Goal: Task Accomplishment & Management: Manage account settings

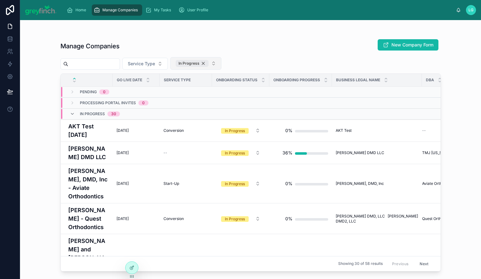
click at [209, 62] on div "In Progress" at bounding box center [192, 63] width 33 height 7
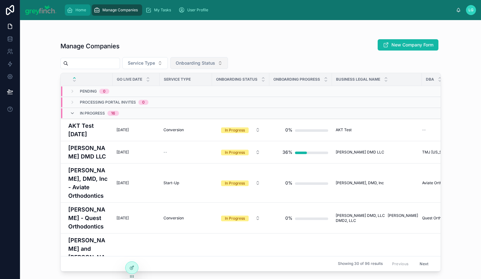
click at [77, 10] on span "Home" at bounding box center [81, 10] width 11 height 5
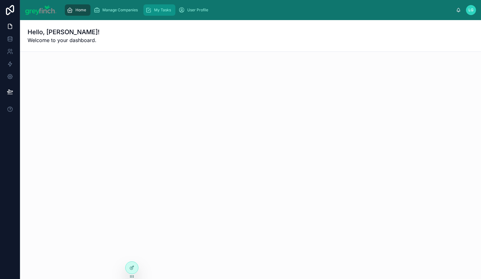
click at [161, 10] on span "My Tasks" at bounding box center [162, 10] width 17 height 5
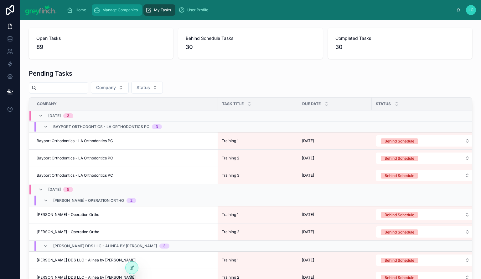
click at [116, 8] on span "Manage Companies" at bounding box center [119, 10] width 35 height 5
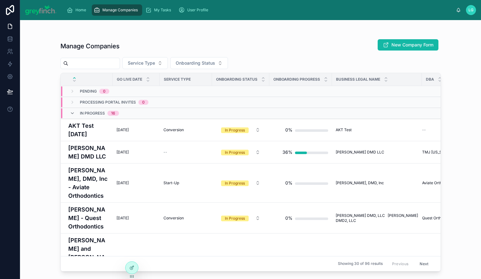
click at [117, 66] on input "text" at bounding box center [93, 63] width 51 height 9
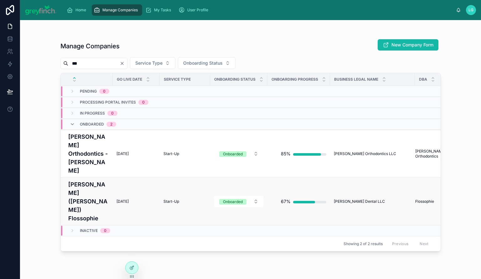
type input "***"
click at [78, 190] on h4 "[PERSON_NAME] ([PERSON_NAME]) Flossophie" at bounding box center [88, 201] width 41 height 42
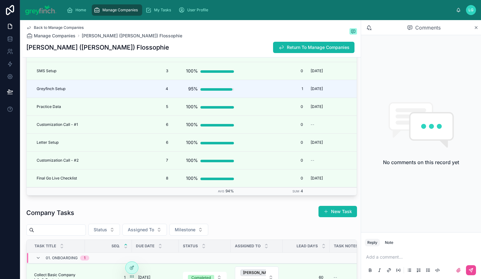
scroll to position [1254, 0]
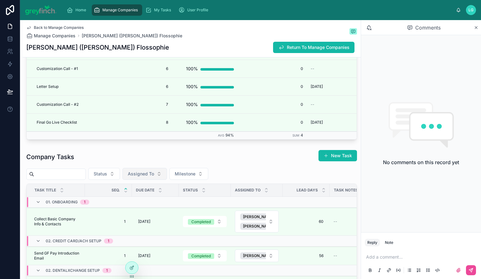
click at [154, 177] on span "Assigned To" at bounding box center [141, 174] width 26 height 6
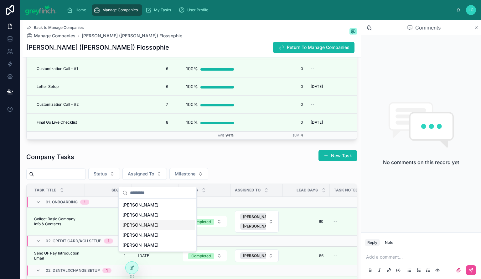
click at [147, 224] on div "[PERSON_NAME]" at bounding box center [157, 225] width 75 height 10
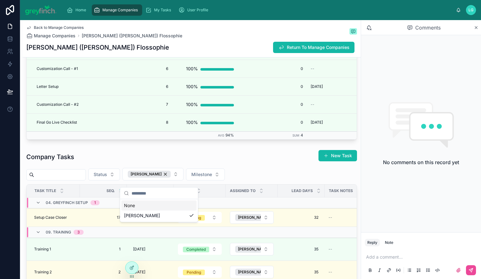
click at [238, 161] on div "Company Tasks New Task" at bounding box center [191, 157] width 331 height 14
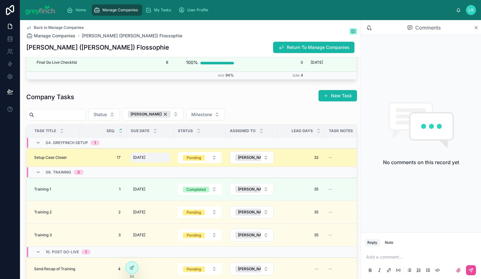
scroll to position [1316, 0]
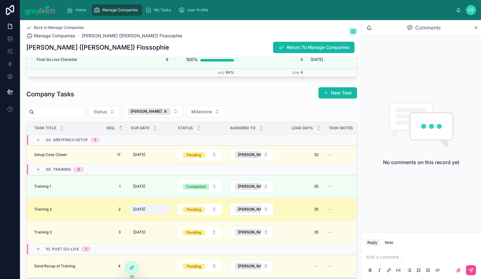
click at [143, 214] on div "[DATE] [DATE]" at bounding box center [150, 209] width 39 height 10
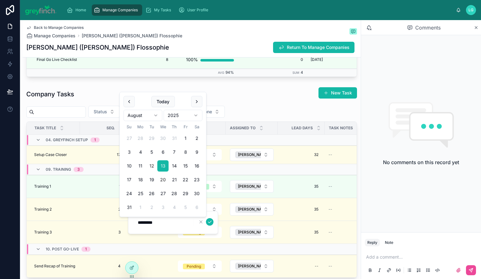
click at [164, 179] on button "20" at bounding box center [162, 179] width 11 height 11
type input "*********"
click at [210, 220] on icon "submit" at bounding box center [210, 221] width 5 height 5
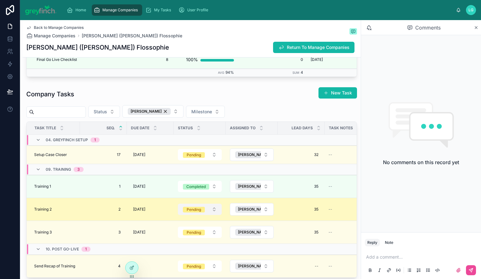
click at [194, 212] on div "Pending" at bounding box center [194, 210] width 14 height 6
click at [203, 212] on span "Pending" at bounding box center [194, 210] width 22 height 6
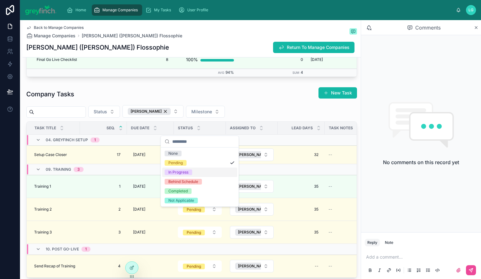
click at [200, 172] on div "In Progress" at bounding box center [199, 171] width 75 height 9
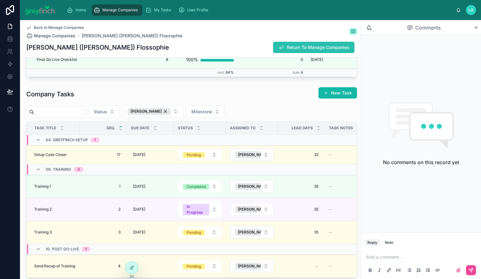
click at [287, 46] on span "Return To Manage Companies" at bounding box center [318, 47] width 63 height 6
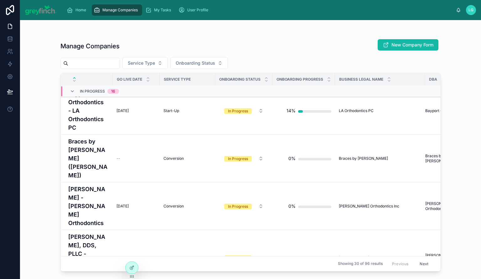
scroll to position [282, 0]
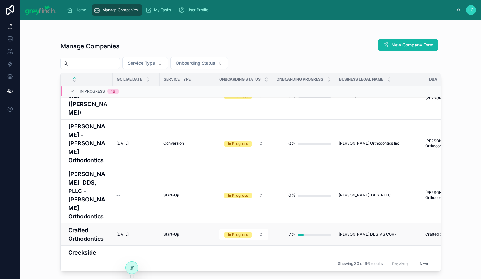
click at [84, 226] on h4 "Crafted Orthodontics" at bounding box center [88, 234] width 41 height 17
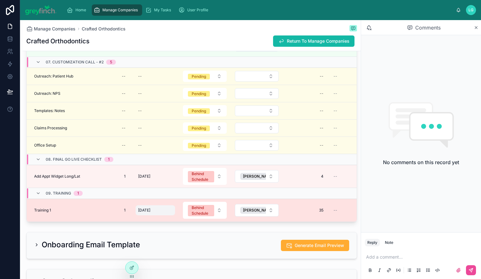
scroll to position [1339, 0]
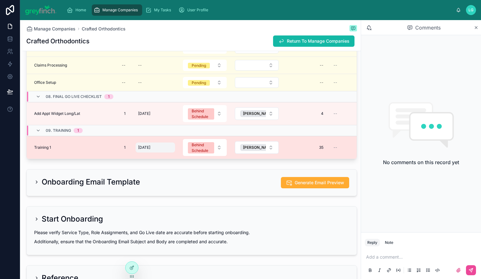
click at [146, 146] on span "[DATE]" at bounding box center [144, 147] width 12 height 5
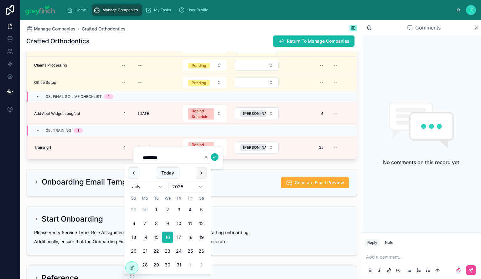
click at [198, 171] on button at bounding box center [201, 172] width 11 height 11
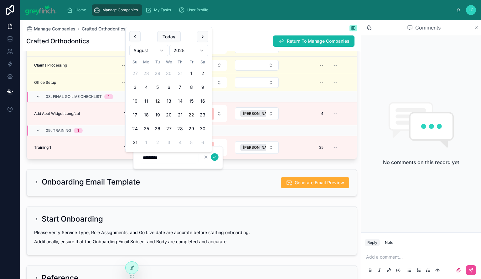
click at [191, 113] on button "22" at bounding box center [191, 114] width 11 height 11
type input "*********"
click at [213, 159] on icon "submit" at bounding box center [215, 156] width 5 height 5
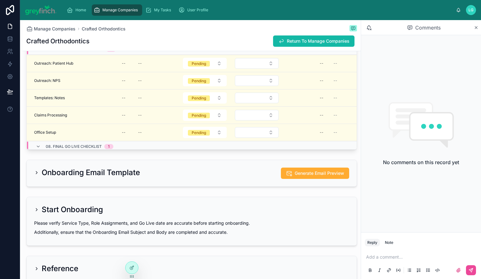
scroll to position [0, 0]
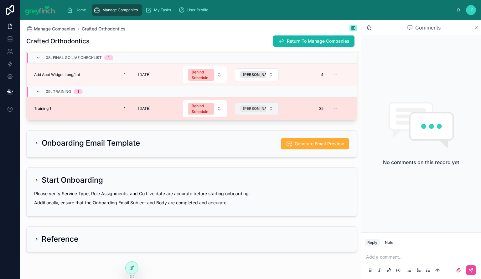
click at [256, 110] on span "[PERSON_NAME]" at bounding box center [258, 108] width 31 height 5
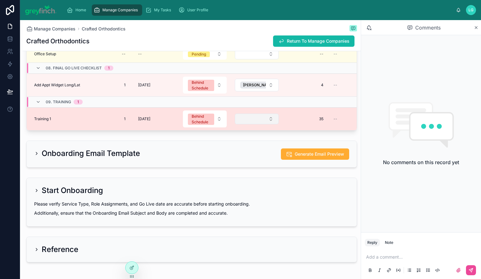
click at [271, 119] on button "Select Button" at bounding box center [257, 118] width 44 height 11
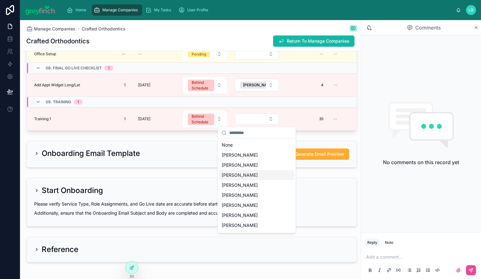
click at [243, 174] on div "[PERSON_NAME]" at bounding box center [256, 175] width 75 height 10
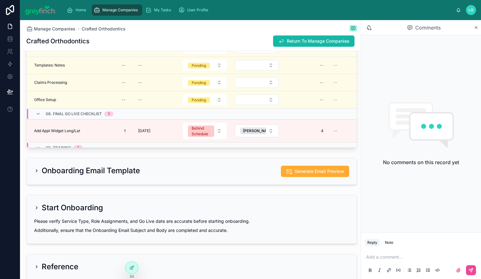
click at [209, 133] on div "Behind Schedule" at bounding box center [201, 130] width 19 height 11
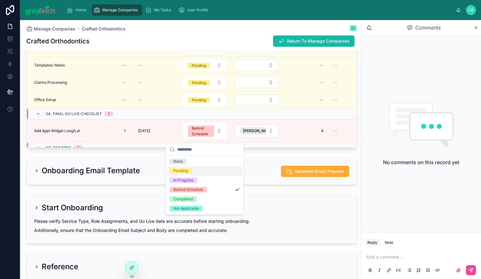
click at [209, 170] on div "Pending" at bounding box center [204, 170] width 75 height 9
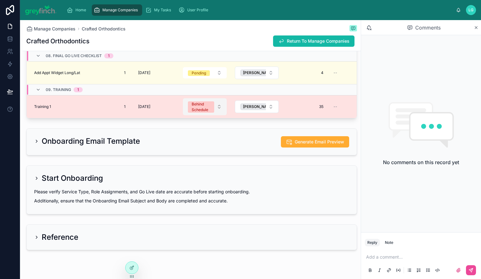
click at [202, 108] on div "Behind Schedule" at bounding box center [201, 106] width 19 height 11
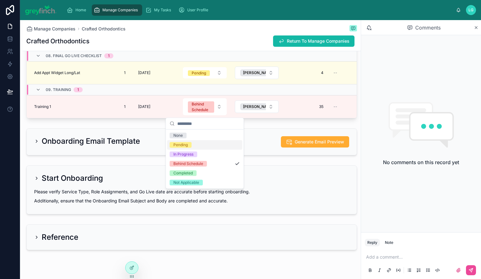
click at [197, 142] on div "Pending" at bounding box center [204, 144] width 75 height 9
